Goal: Find specific page/section: Find specific page/section

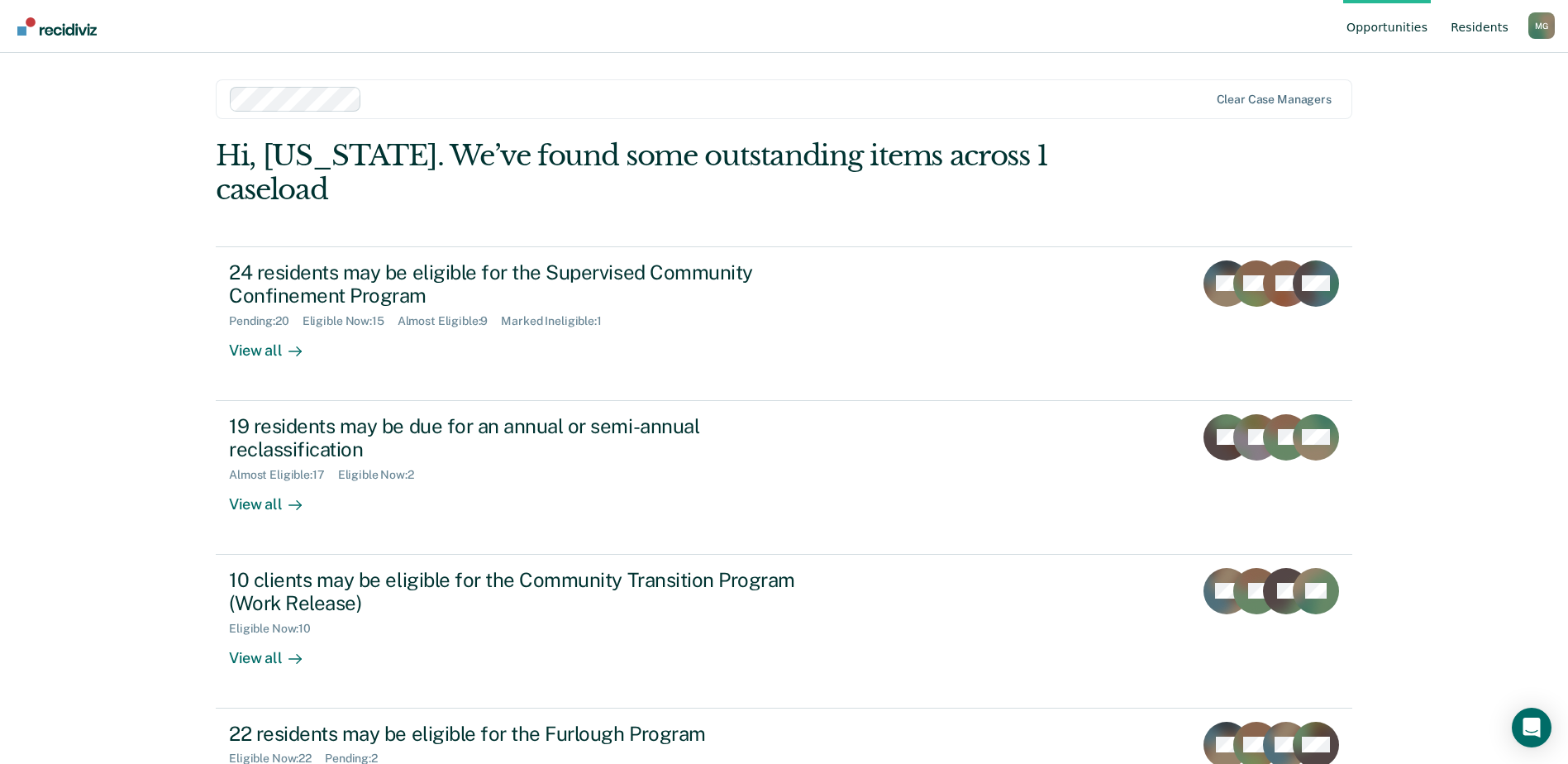
click at [1468, 29] on link "Resident s" at bounding box center [1479, 26] width 64 height 53
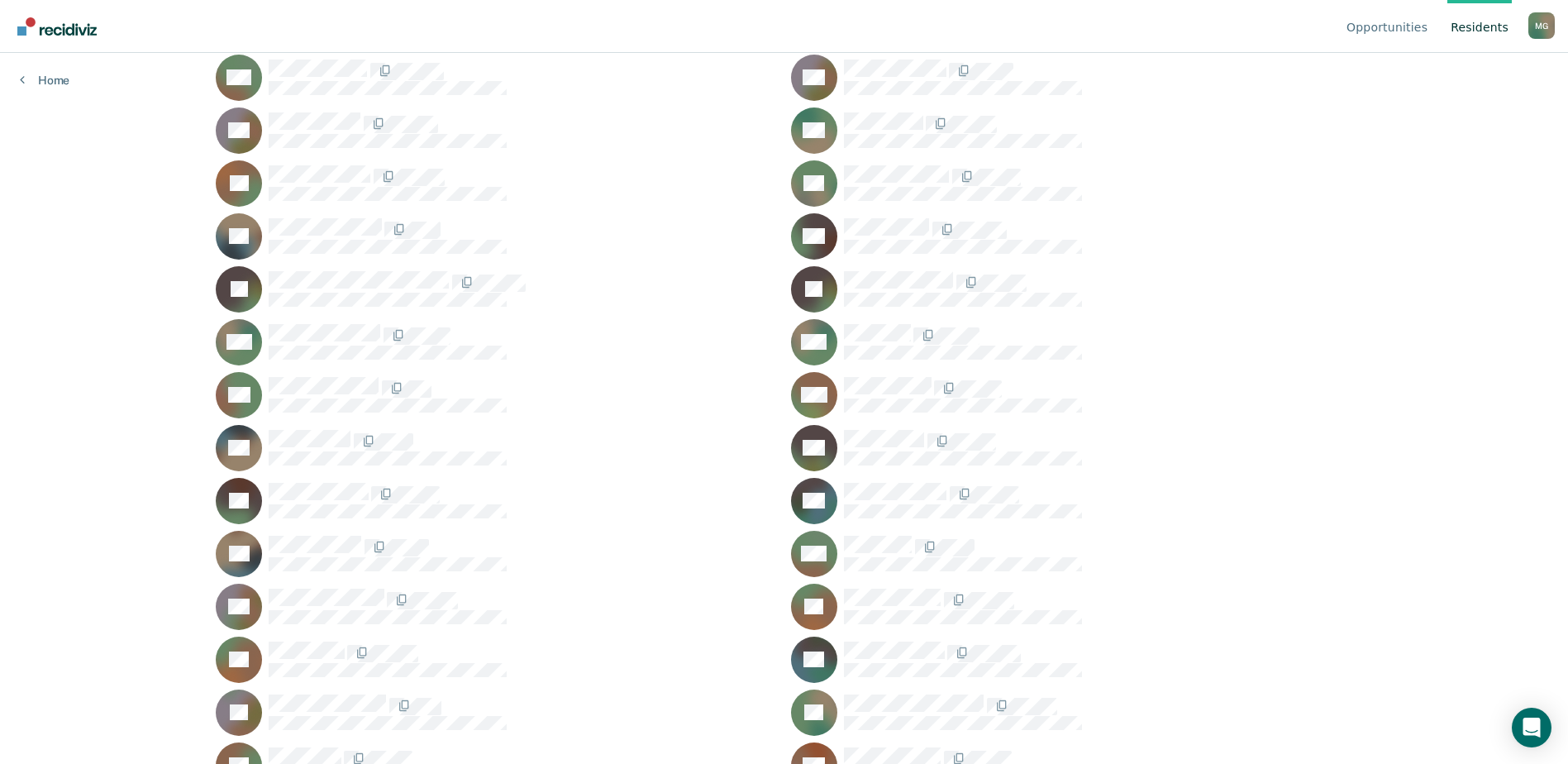
scroll to position [496, 0]
